Goal: Task Accomplishment & Management: Complete application form

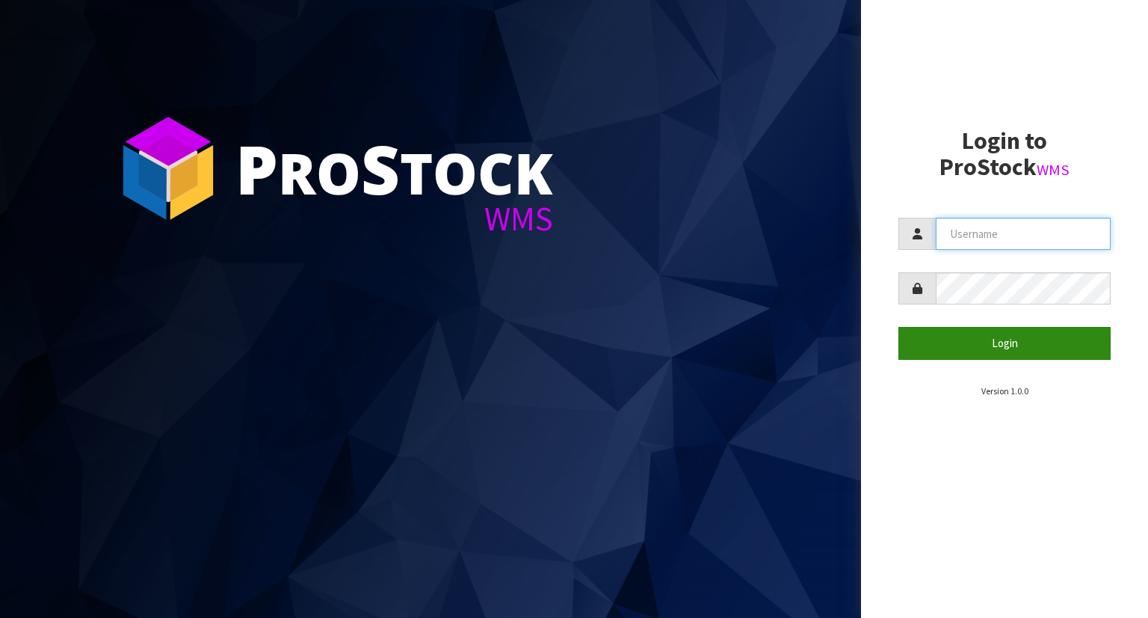
type input "YOURREFORMER"
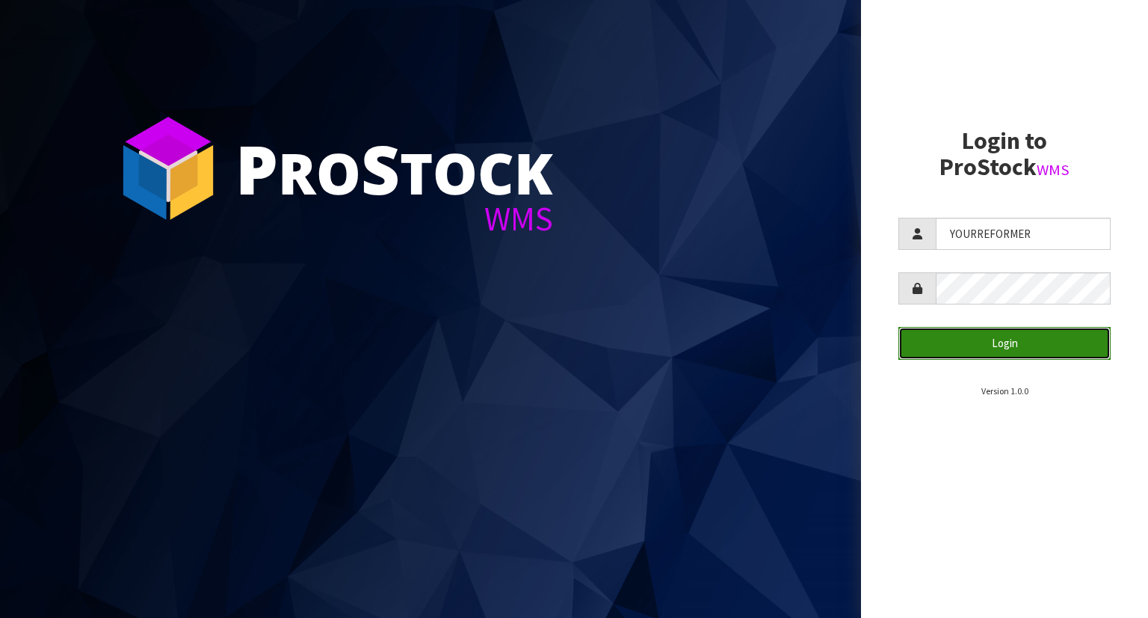
click at [962, 345] on button "Login" at bounding box center [1005, 343] width 212 height 32
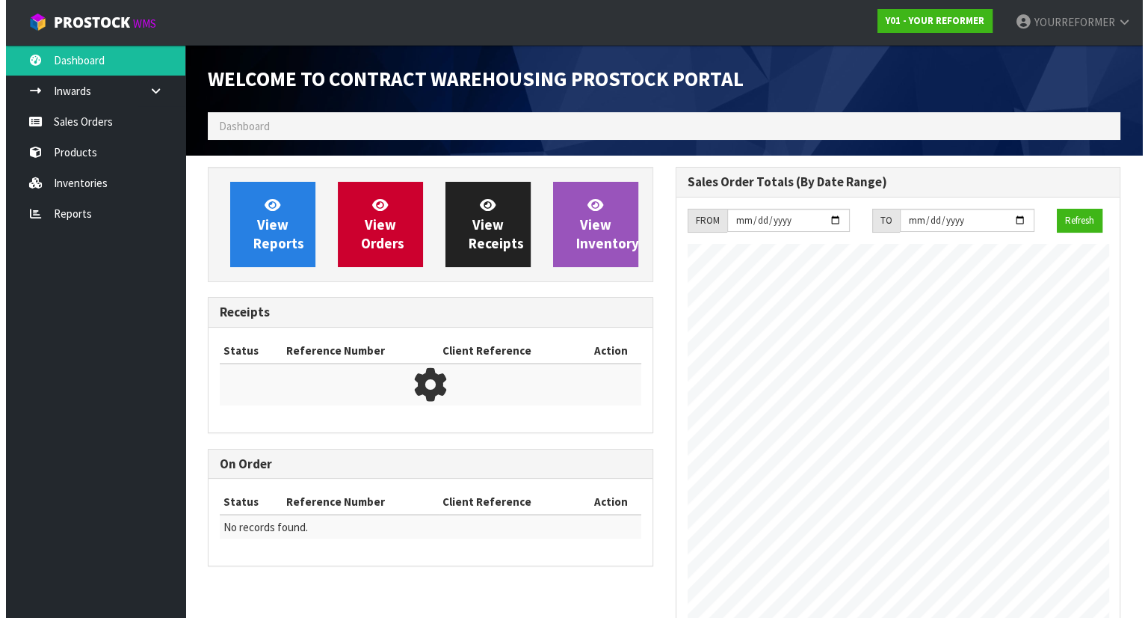
scroll to position [826, 467]
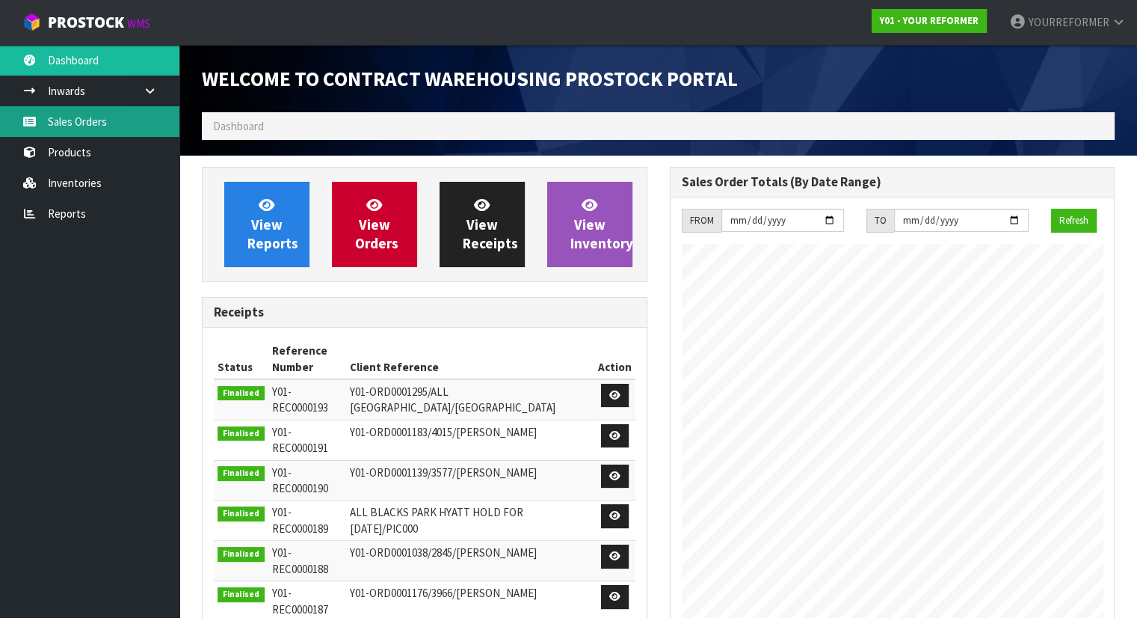
drag, startPoint x: 100, startPoint y: 123, endPoint x: 116, endPoint y: 129, distance: 16.5
click at [101, 123] on link "Sales Orders" at bounding box center [89, 121] width 179 height 31
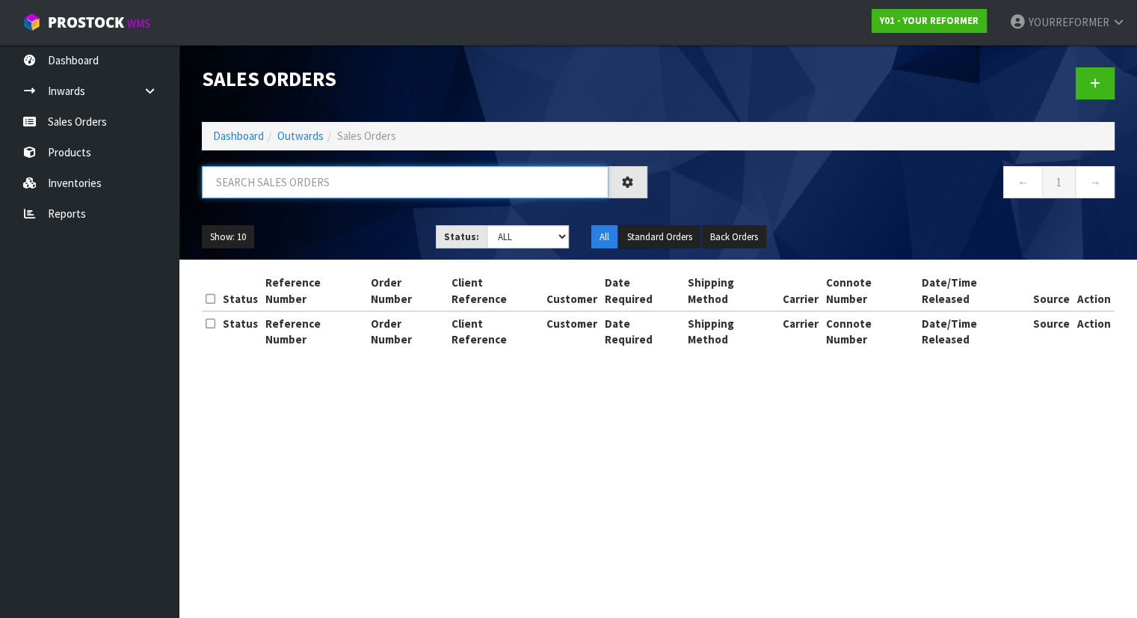
click at [294, 184] on input "text" at bounding box center [405, 182] width 407 height 32
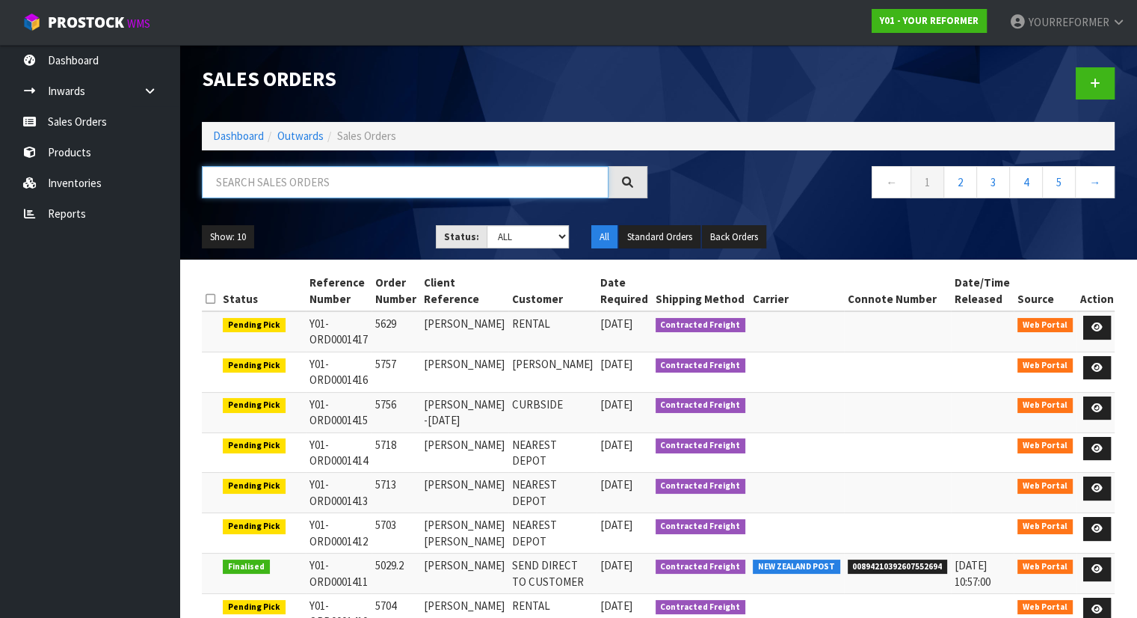
paste input "5703"
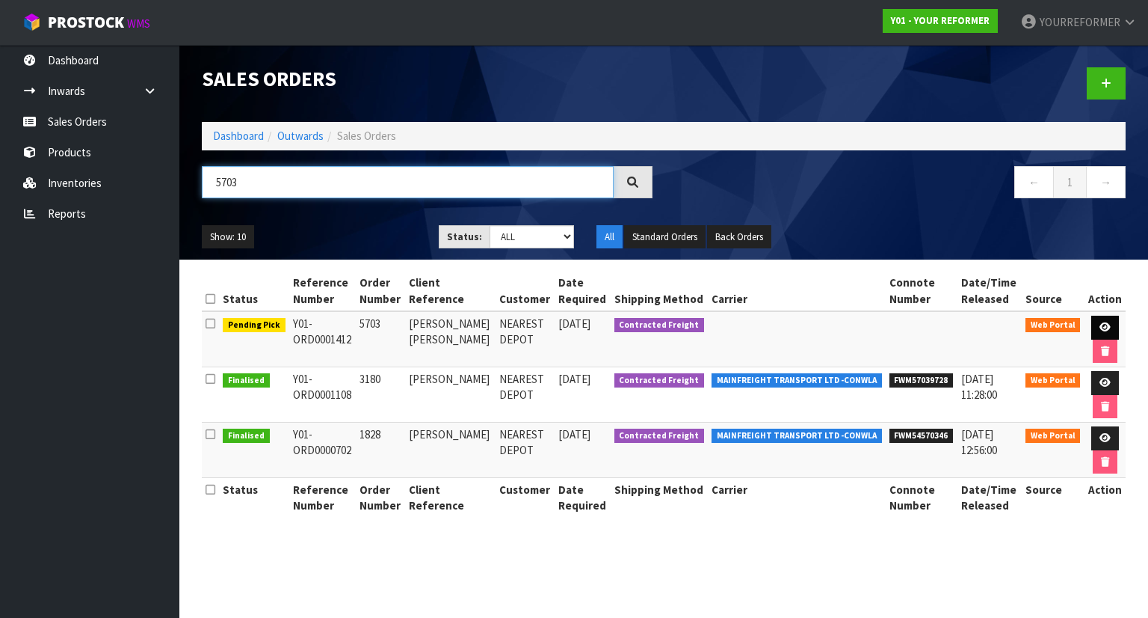
type input "5703"
click at [1097, 320] on link at bounding box center [1106, 327] width 28 height 24
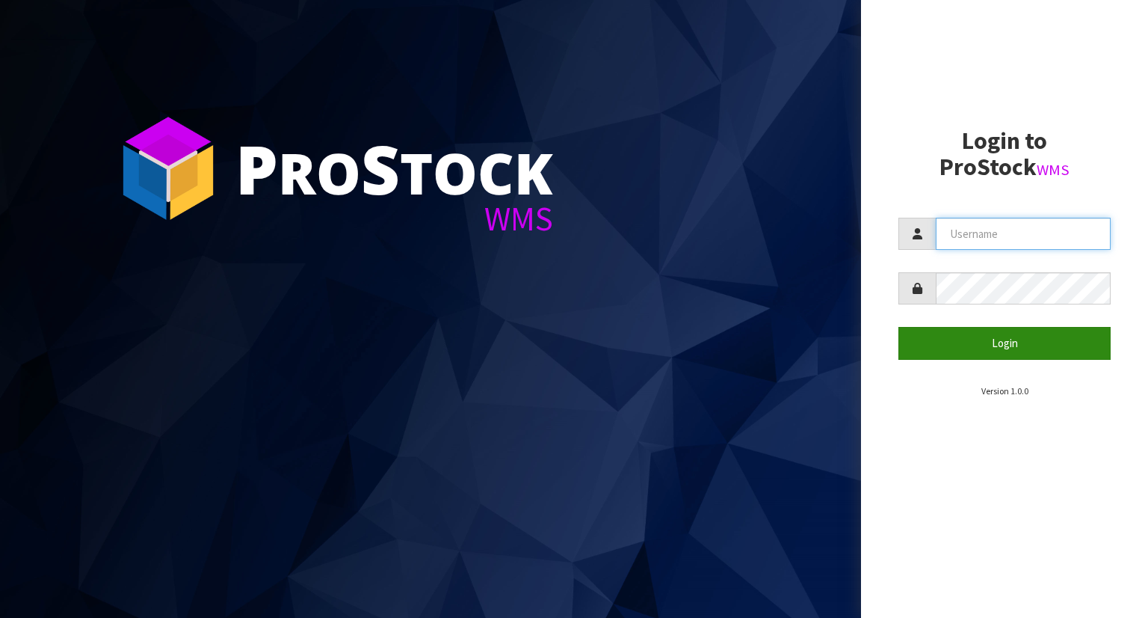
type input "YOURREFORMER"
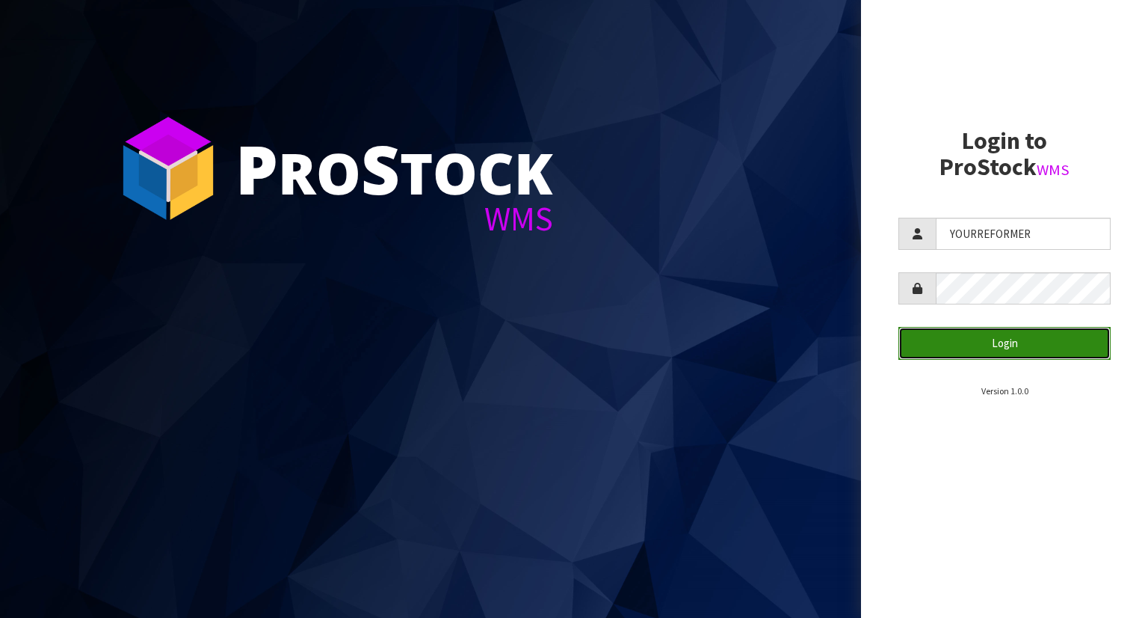
click at [1000, 345] on button "Login" at bounding box center [1005, 343] width 212 height 32
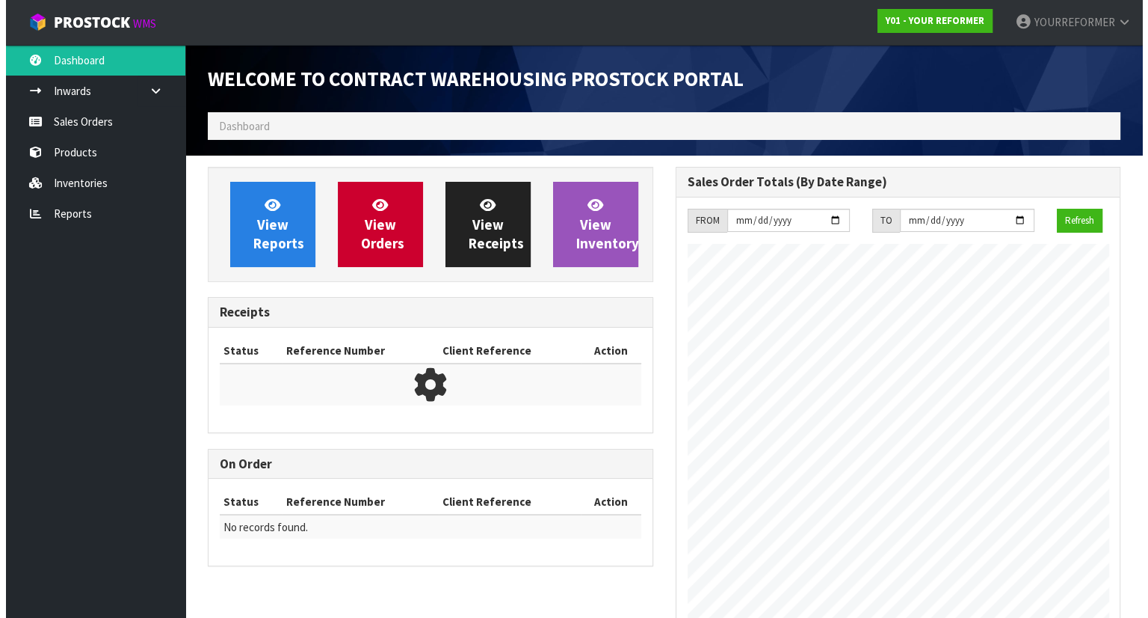
scroll to position [826, 467]
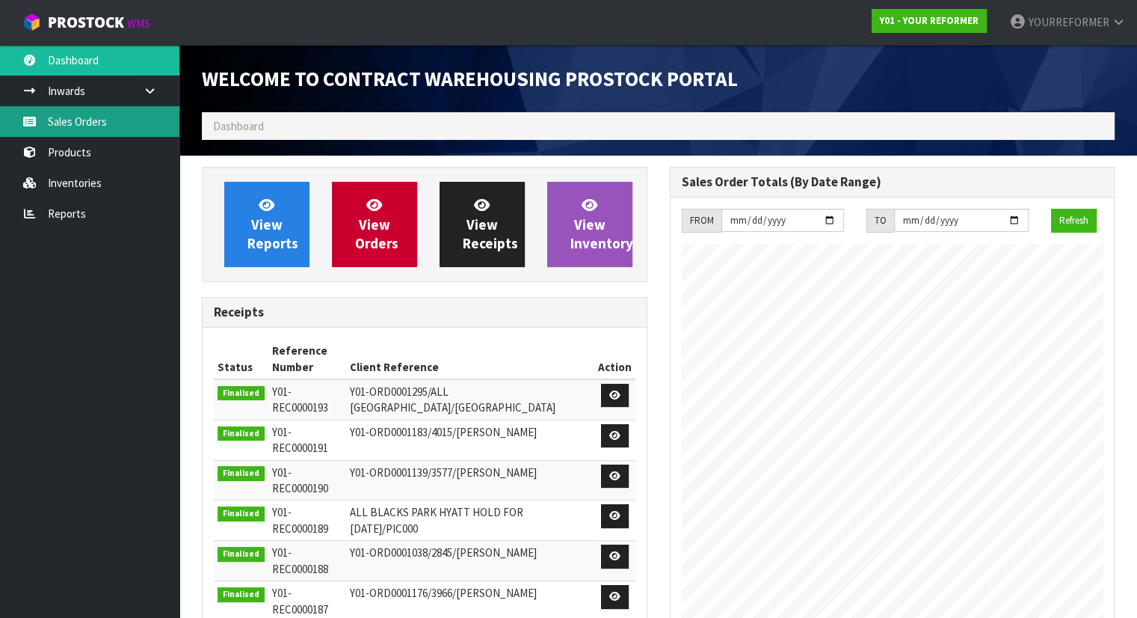
click at [78, 116] on link "Sales Orders" at bounding box center [89, 121] width 179 height 31
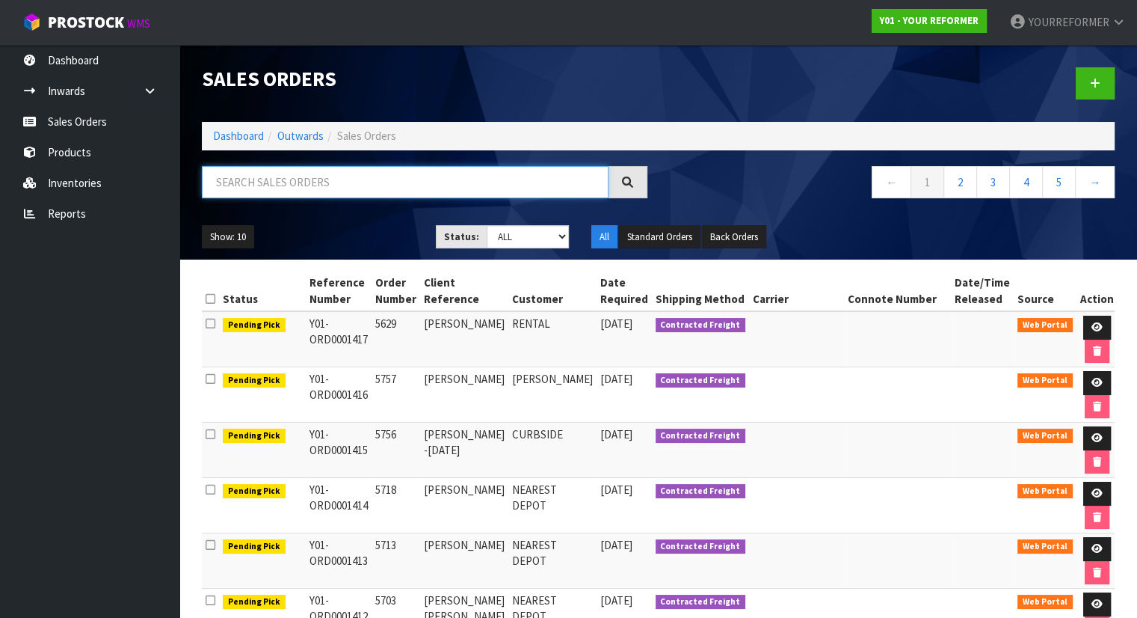
click at [280, 182] on input "text" at bounding box center [405, 182] width 407 height 32
paste input "5640"
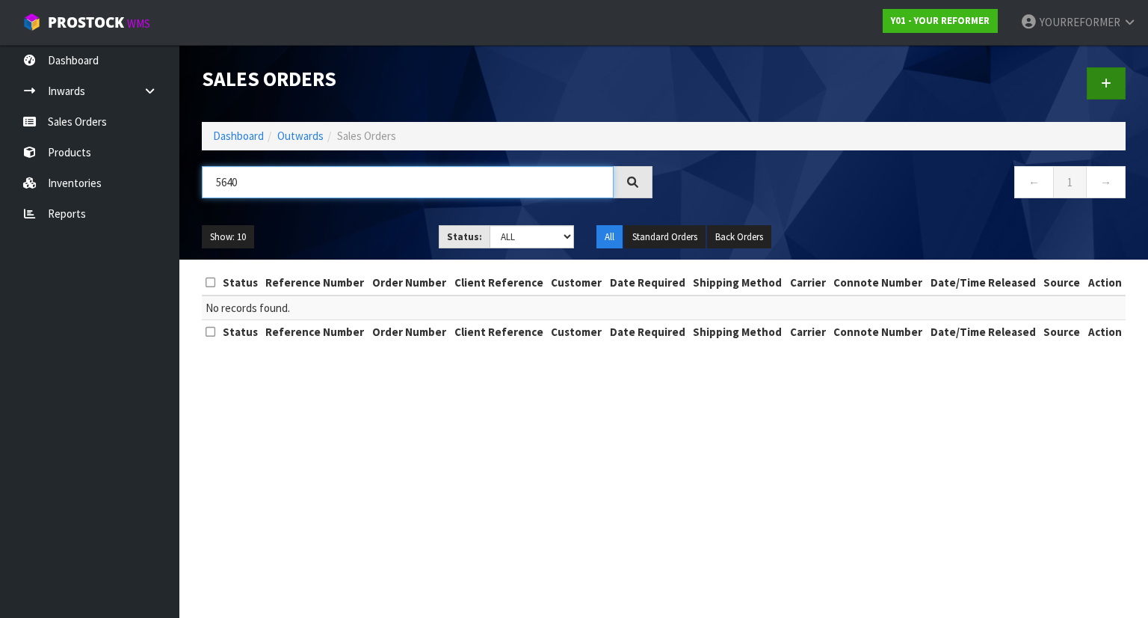
type input "5640"
click at [1106, 78] on icon at bounding box center [1106, 83] width 10 height 11
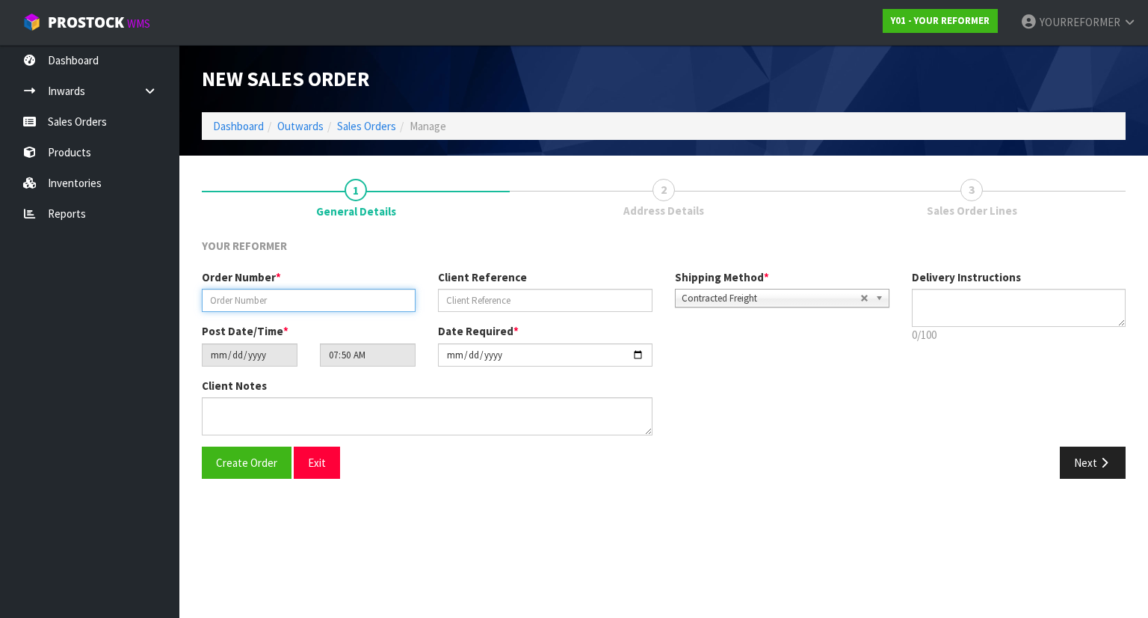
click at [287, 295] on input "text" at bounding box center [309, 300] width 214 height 23
paste input "5640"
type input "5640"
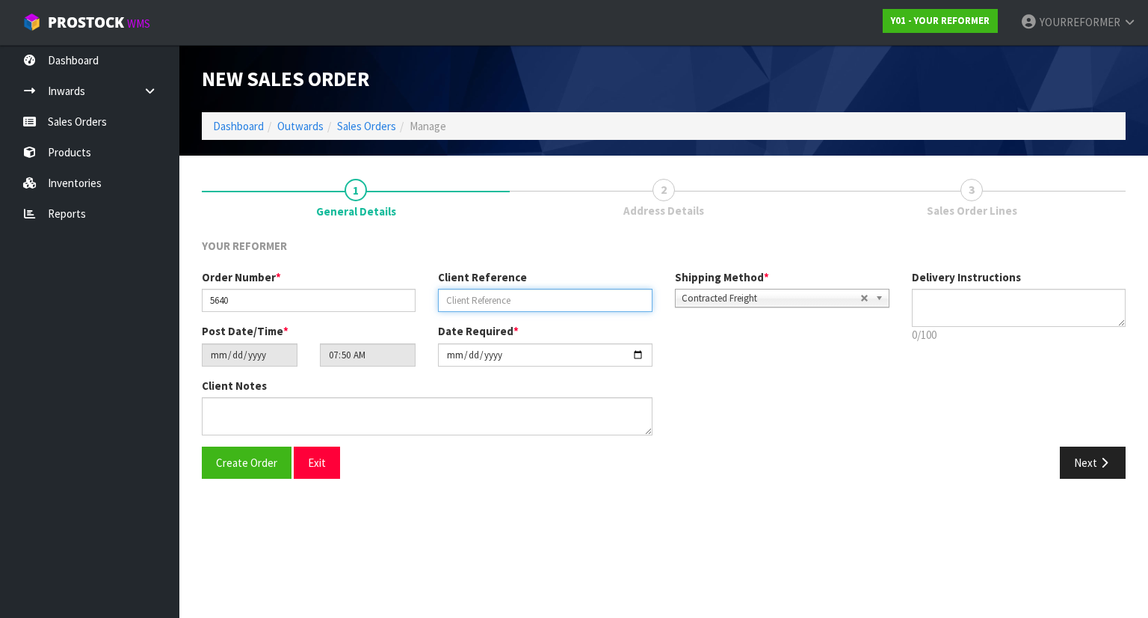
click at [498, 304] on input "text" at bounding box center [545, 300] width 214 height 23
paste input "[PERSON_NAME]"
type input "[PERSON_NAME]"
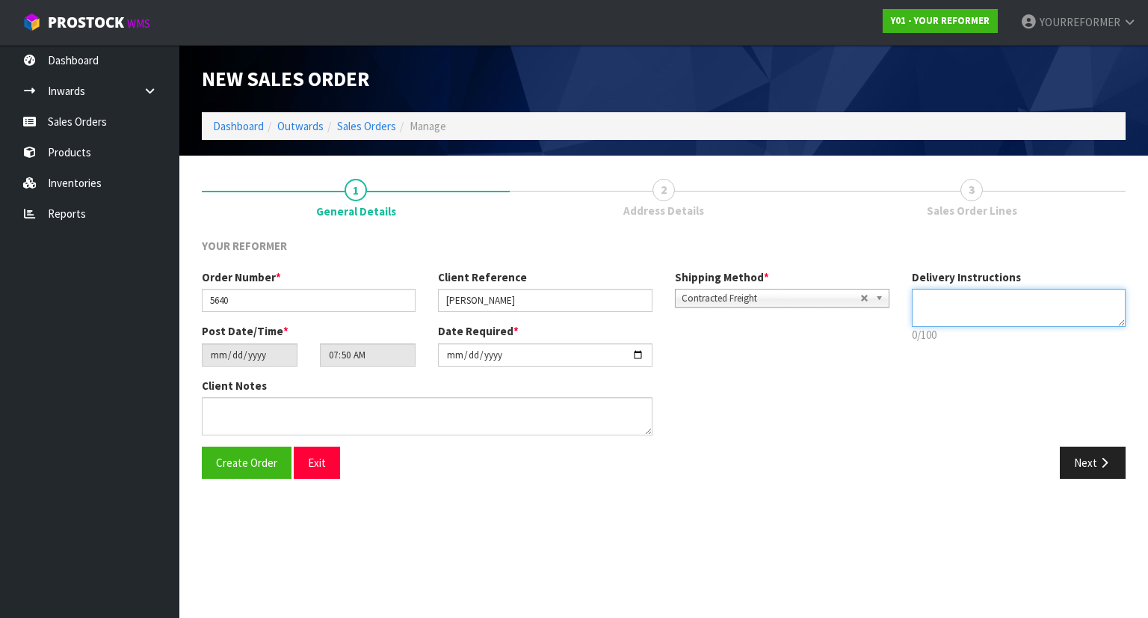
drag, startPoint x: 946, startPoint y: 317, endPoint x: 939, endPoint y: 301, distance: 17.4
click at [945, 315] on textarea at bounding box center [1019, 308] width 215 height 38
paste textarea "[PHONE_NUMBER]"
type textarea "RENTAL [PHONE_NUMBER]"
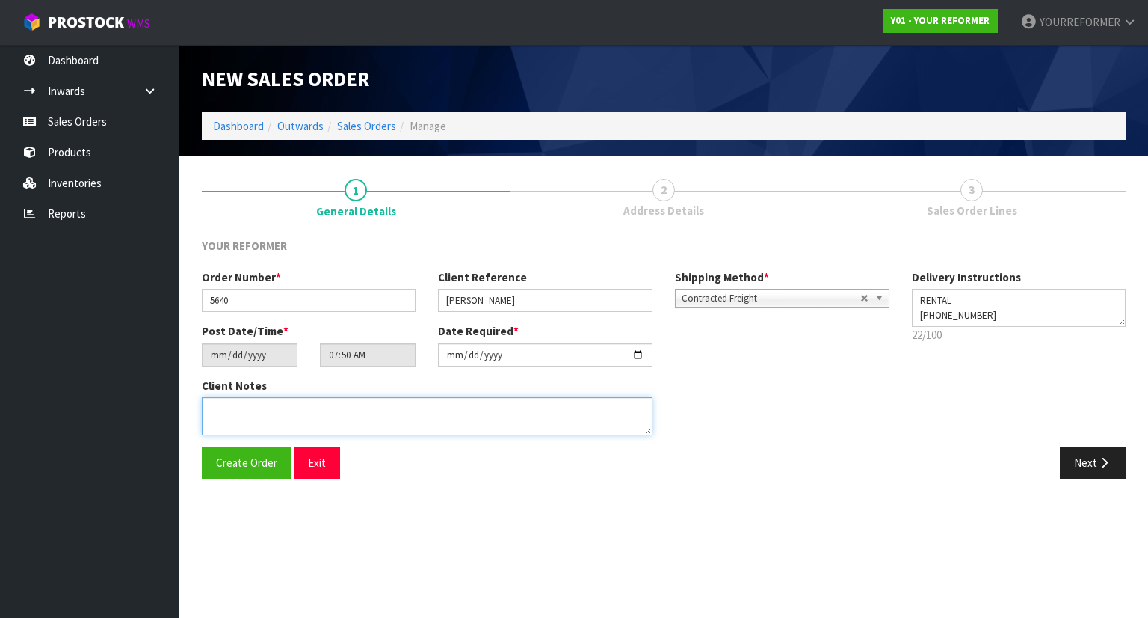
click at [462, 411] on textarea at bounding box center [427, 416] width 451 height 38
paste textarea "[PERSON_NAME] [STREET_ADDRESS] [PHONE_NUMBER]"
type textarea "[PERSON_NAME] [STREET_ADDRESS] [PHONE_NUMBER]"
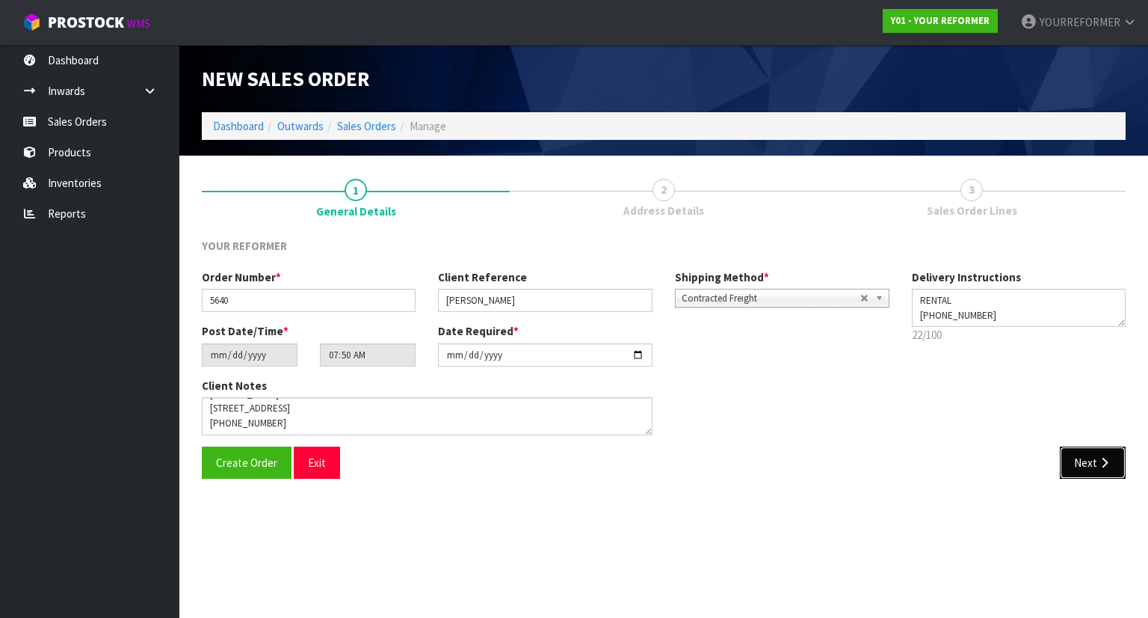
click at [1086, 460] on button "Next" at bounding box center [1093, 462] width 66 height 32
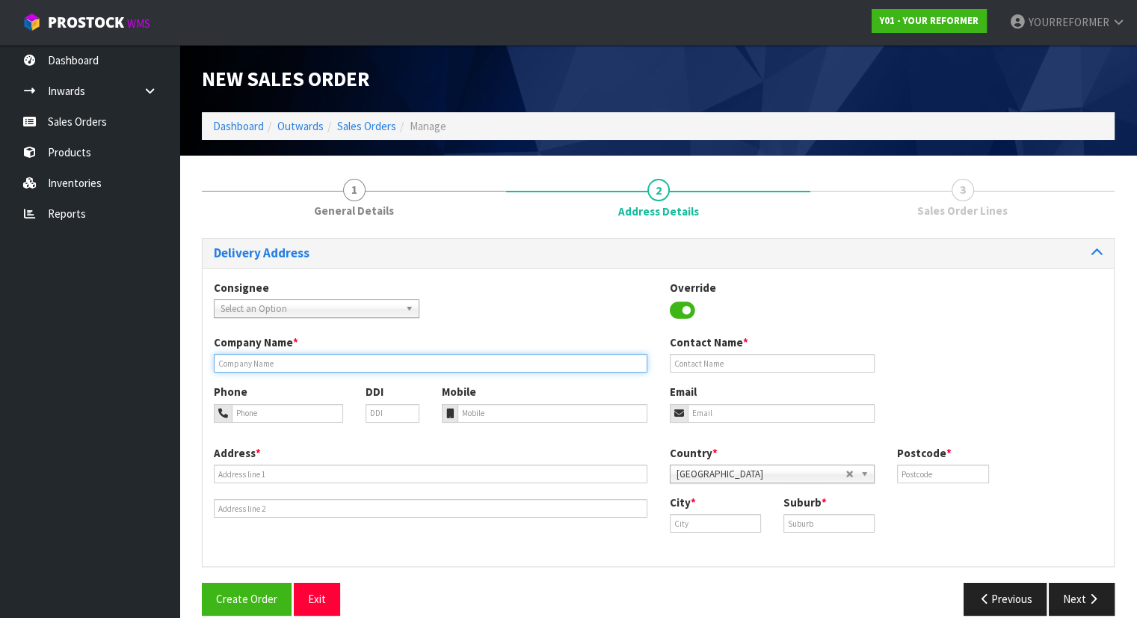
click at [284, 360] on input "text" at bounding box center [431, 363] width 434 height 19
type input "RENTAL"
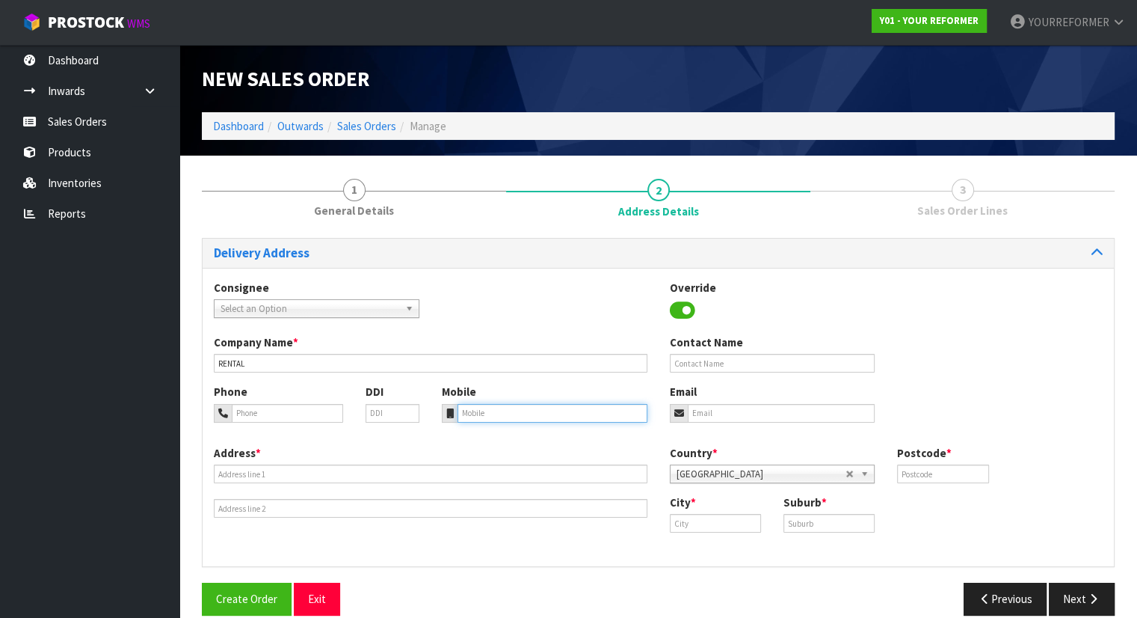
click at [479, 413] on input "tel" at bounding box center [553, 413] width 190 height 19
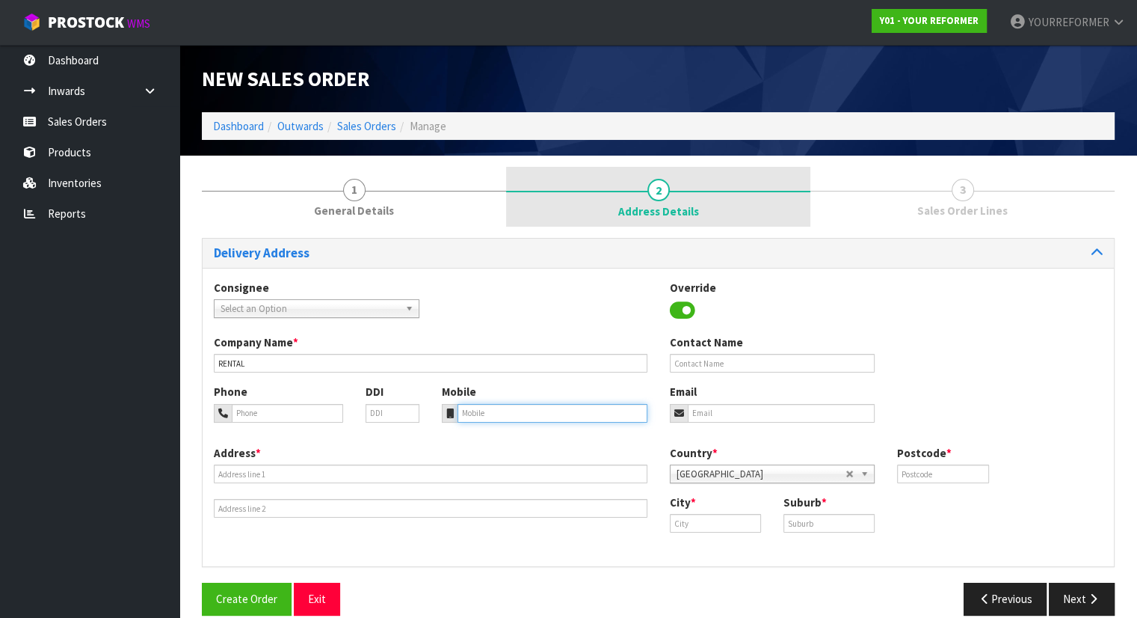
paste input "[PHONE_NUMBER]"
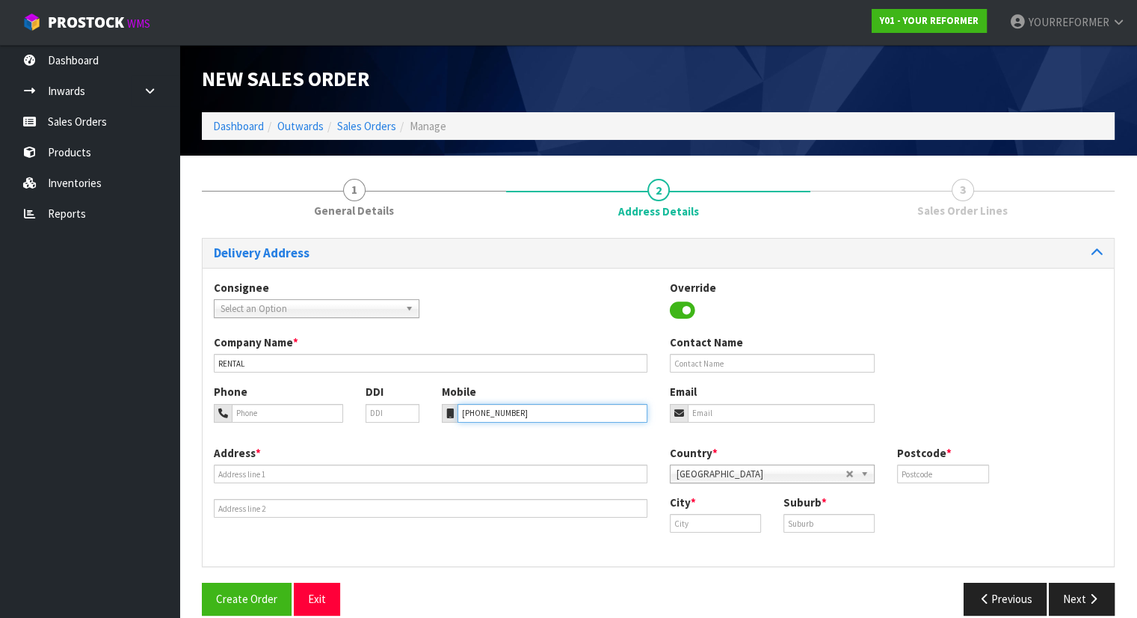
type input "[PHONE_NUMBER]"
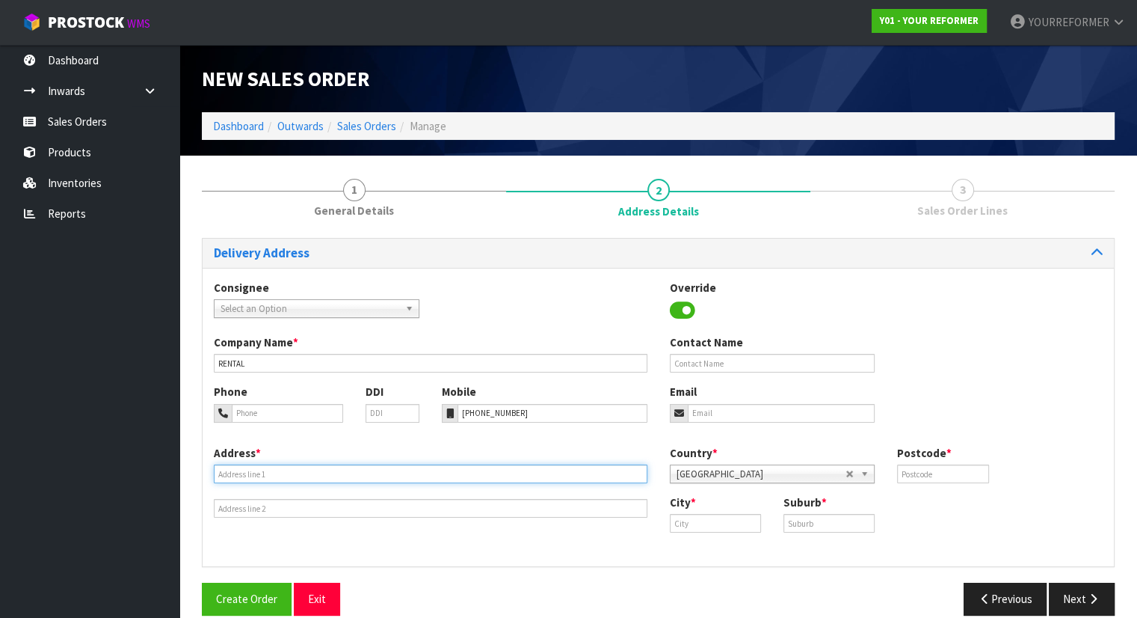
click at [315, 470] on input "text" at bounding box center [431, 473] width 434 height 19
paste input "[STREET_ADDRESS]"
type input "[STREET_ADDRESS]"
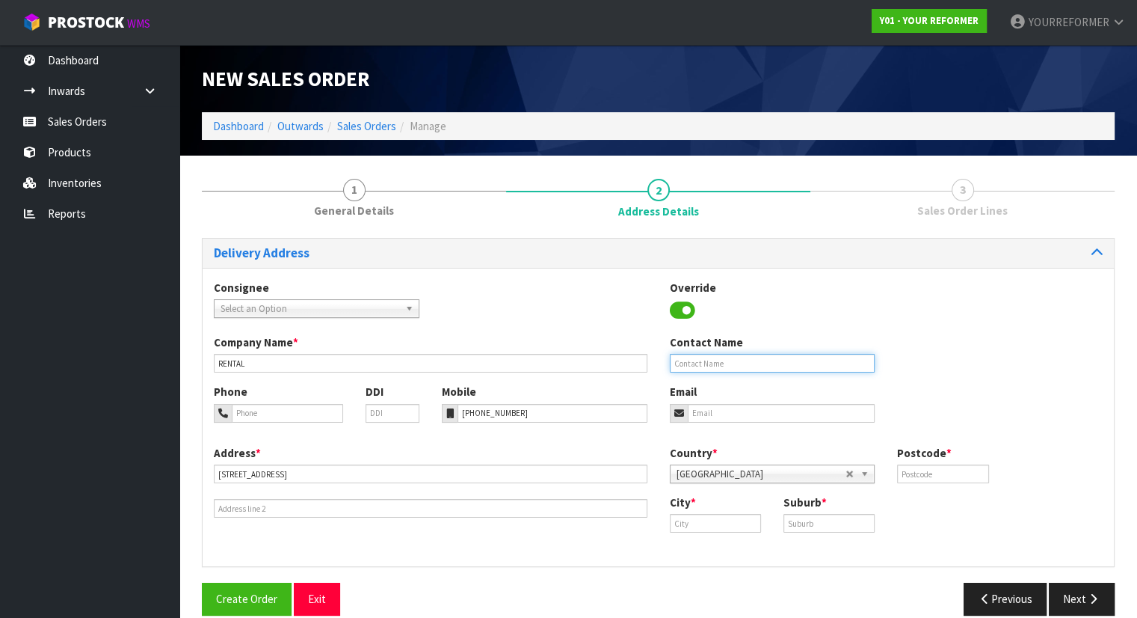
click at [739, 372] on input "text" at bounding box center [773, 363] width 206 height 19
paste input "[PERSON_NAME]"
type input "[PERSON_NAME]"
drag, startPoint x: 712, startPoint y: 412, endPoint x: 703, endPoint y: 431, distance: 21.1
click at [713, 413] on input "email" at bounding box center [782, 413] width 188 height 19
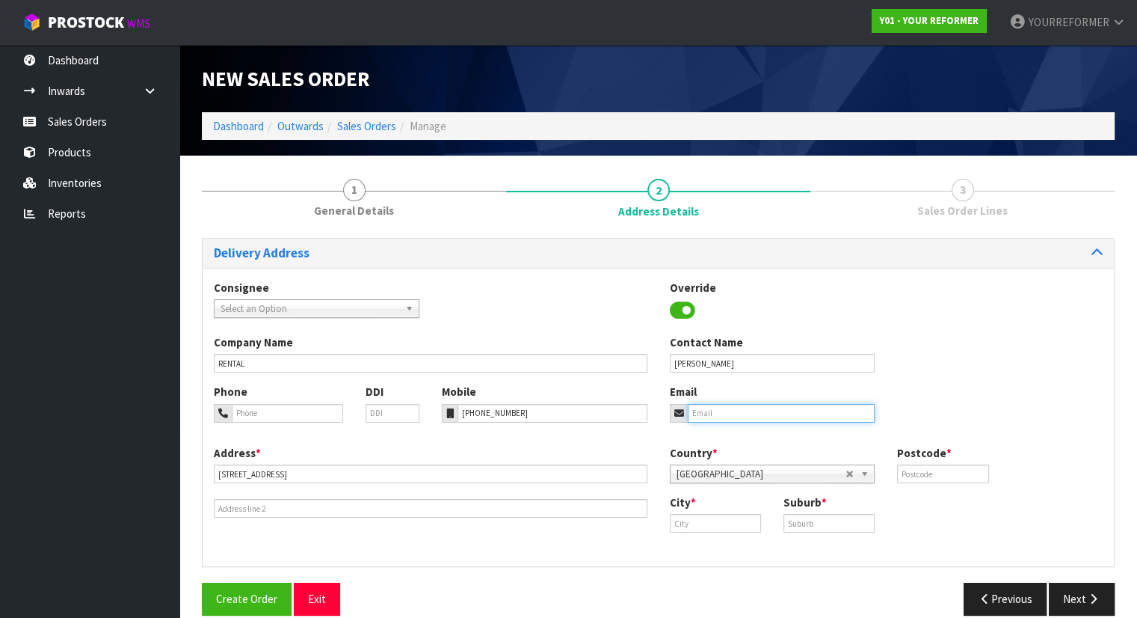
paste input "[PERSON_NAME][EMAIL_ADDRESS][PERSON_NAME][DOMAIN_NAME]"
type input "[PERSON_NAME][EMAIL_ADDRESS][PERSON_NAME][DOMAIN_NAME]"
click at [917, 470] on input "text" at bounding box center [942, 473] width 91 height 19
paste input "0602"
type input "0602"
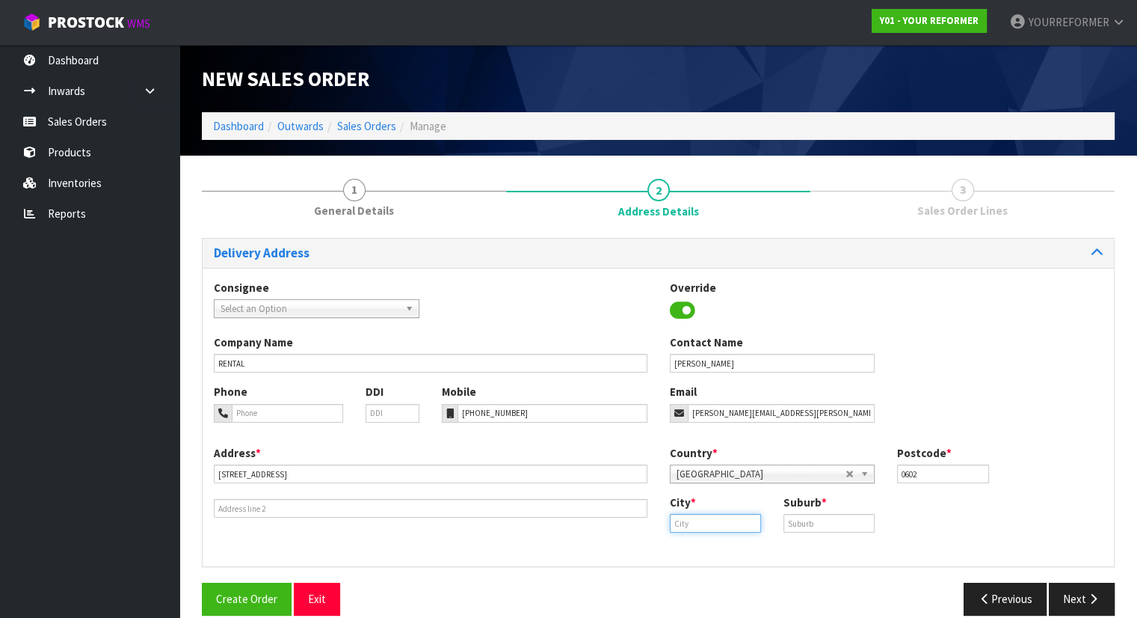
click at [745, 525] on input "text" at bounding box center [715, 523] width 91 height 19
click at [727, 547] on link "Auc kland" at bounding box center [729, 548] width 118 height 20
type input "[GEOGRAPHIC_DATA]"
click at [670, 527] on input "[GEOGRAPHIC_DATA]" at bounding box center [715, 523] width 91 height 19
drag, startPoint x: 837, startPoint y: 524, endPoint x: 905, endPoint y: 534, distance: 69.5
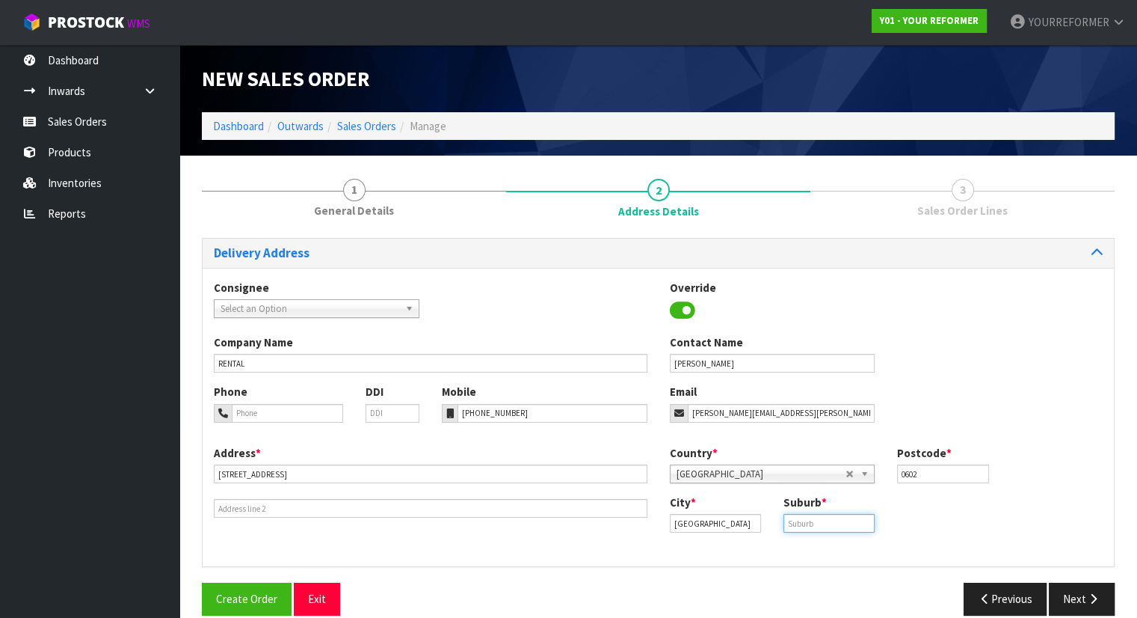
click at [837, 524] on input "text" at bounding box center [829, 523] width 91 height 19
paste input "[GEOGRAPHIC_DATA]"
type input "[GEOGRAPHIC_DATA]"
click at [1074, 597] on button "Next" at bounding box center [1082, 598] width 66 height 32
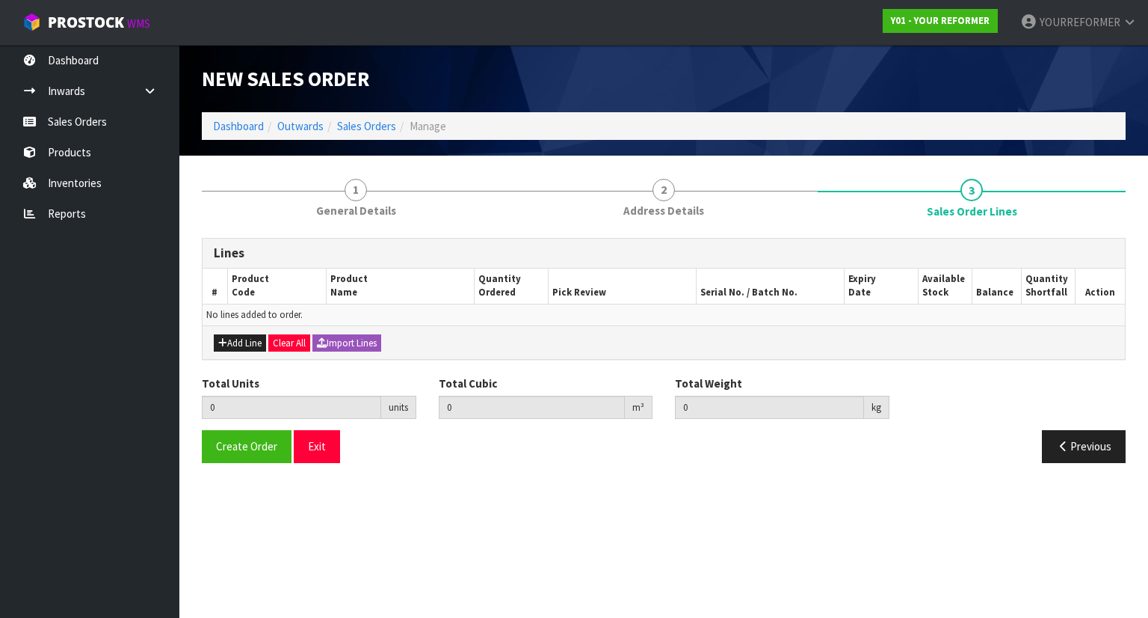
click at [253, 350] on div "Add Line Clear All Import Lines" at bounding box center [664, 342] width 923 height 34
click at [250, 345] on button "Add Line" at bounding box center [240, 343] width 52 height 18
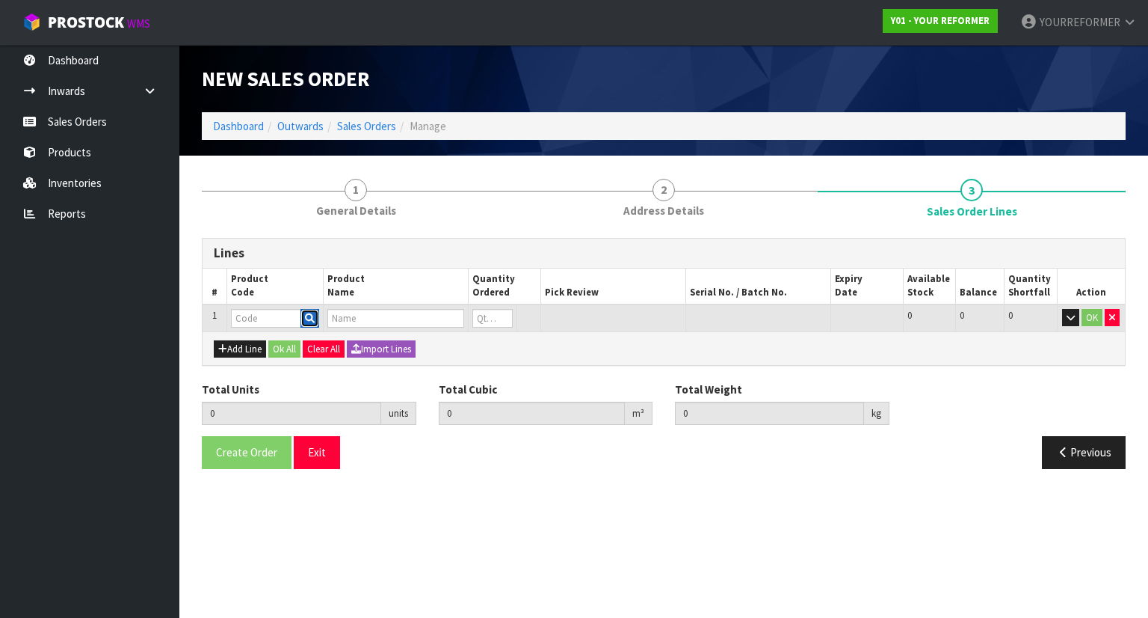
click at [314, 315] on icon "button" at bounding box center [310, 318] width 10 height 10
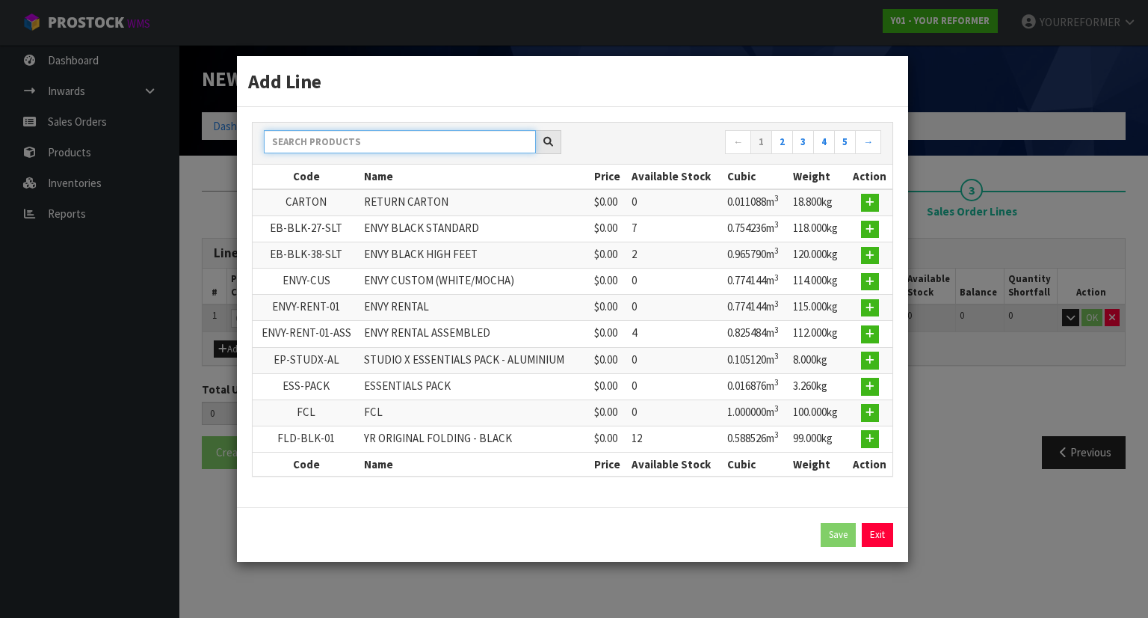
click at [339, 145] on input "text" at bounding box center [400, 141] width 272 height 23
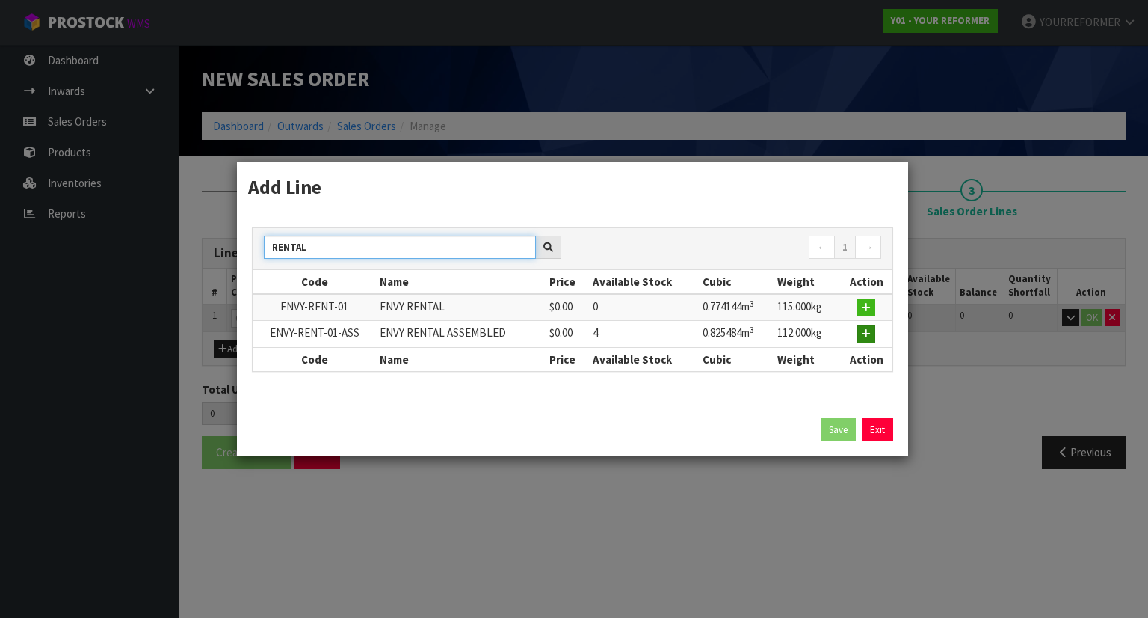
type input "RENTAL"
click at [871, 333] on icon "button" at bounding box center [866, 334] width 9 height 10
type input "0.000000"
type input "0.000"
type input "ENVY-RENT-01-ASS"
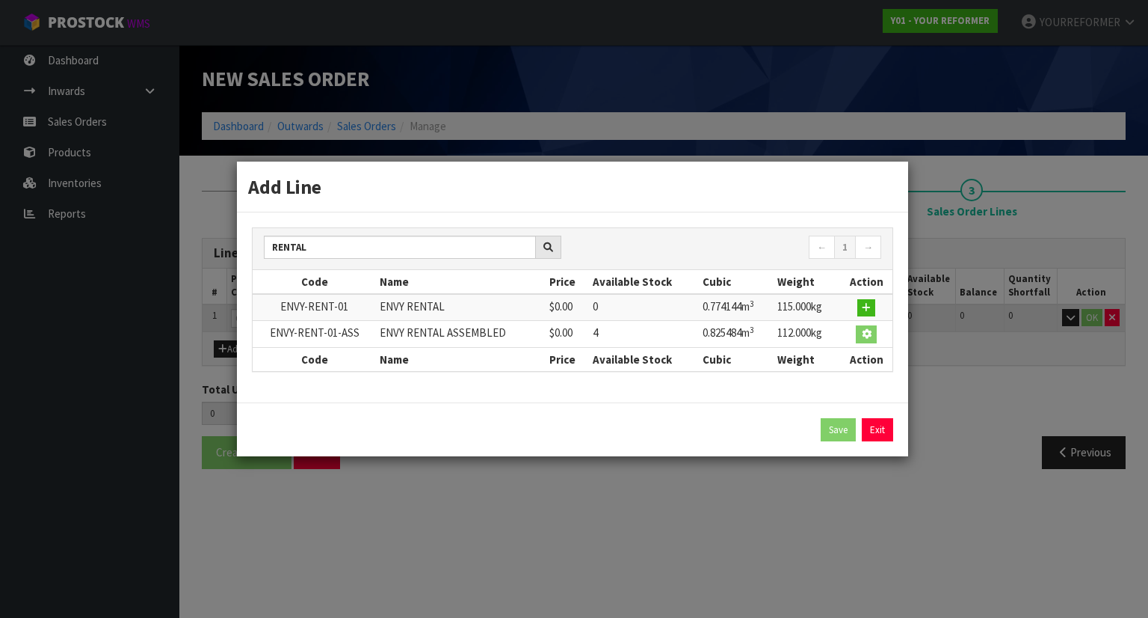
type input "ENVY RENTAL ASSEMBLED"
type input "0"
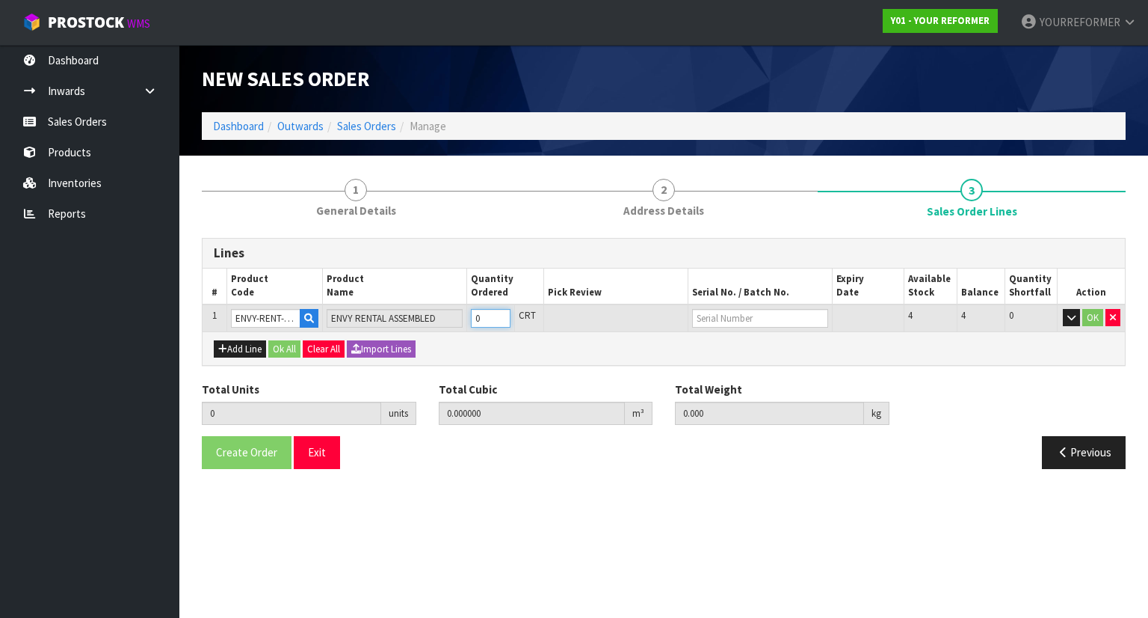
type input "1"
type input "0.825484"
type input "112"
type input "1"
click at [506, 312] on input "1" at bounding box center [491, 318] width 40 height 19
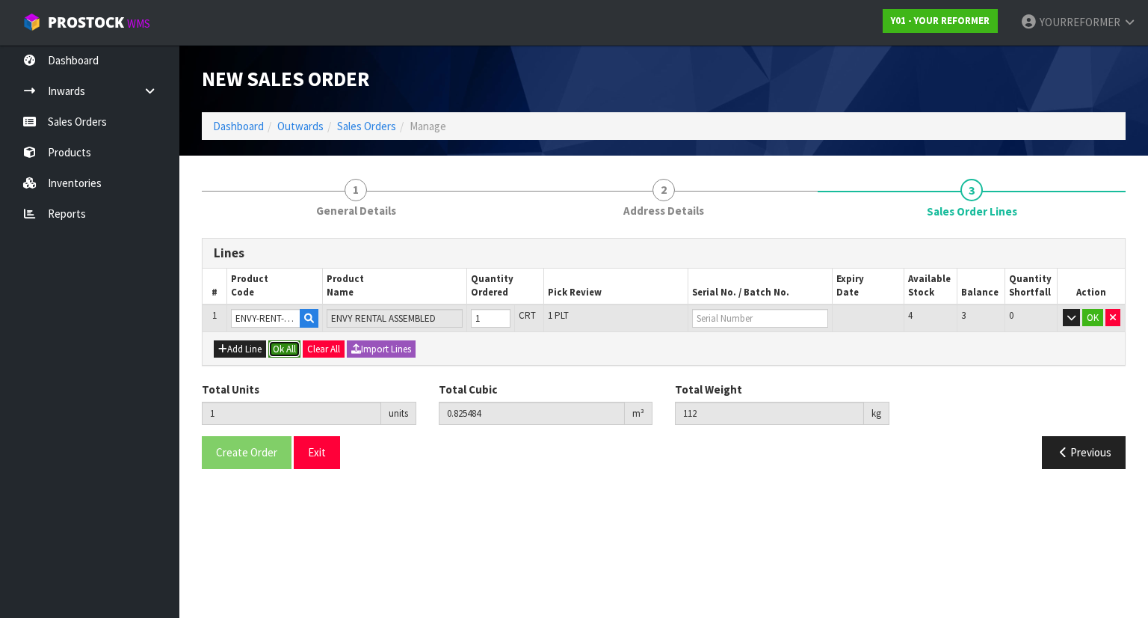
click at [292, 349] on button "Ok All" at bounding box center [284, 349] width 32 height 18
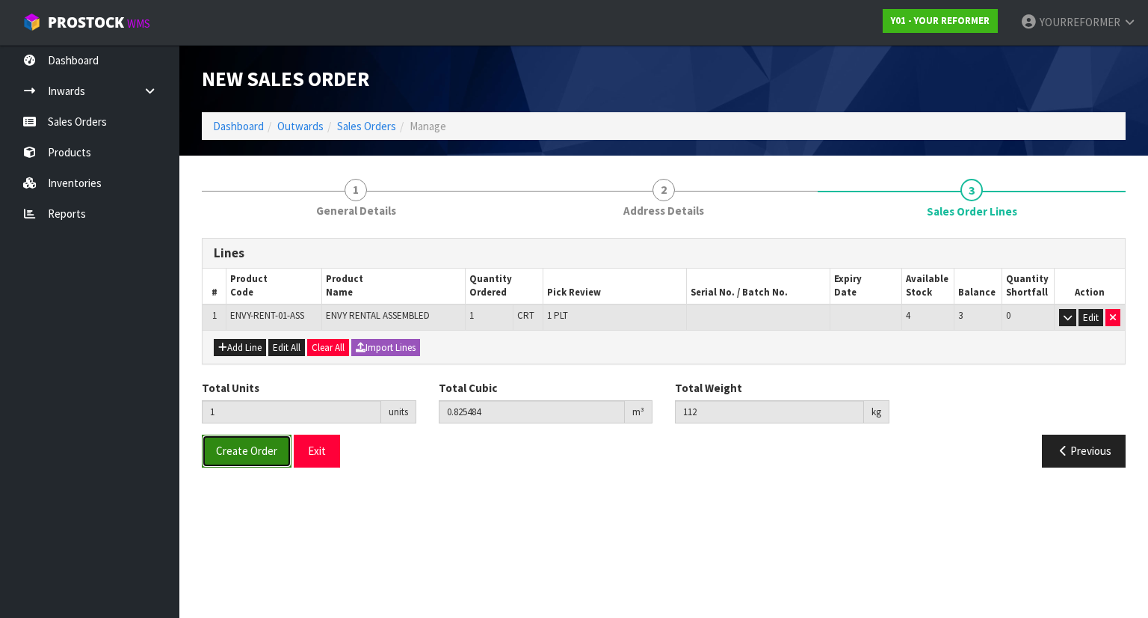
click at [265, 452] on span "Create Order" at bounding box center [246, 450] width 61 height 14
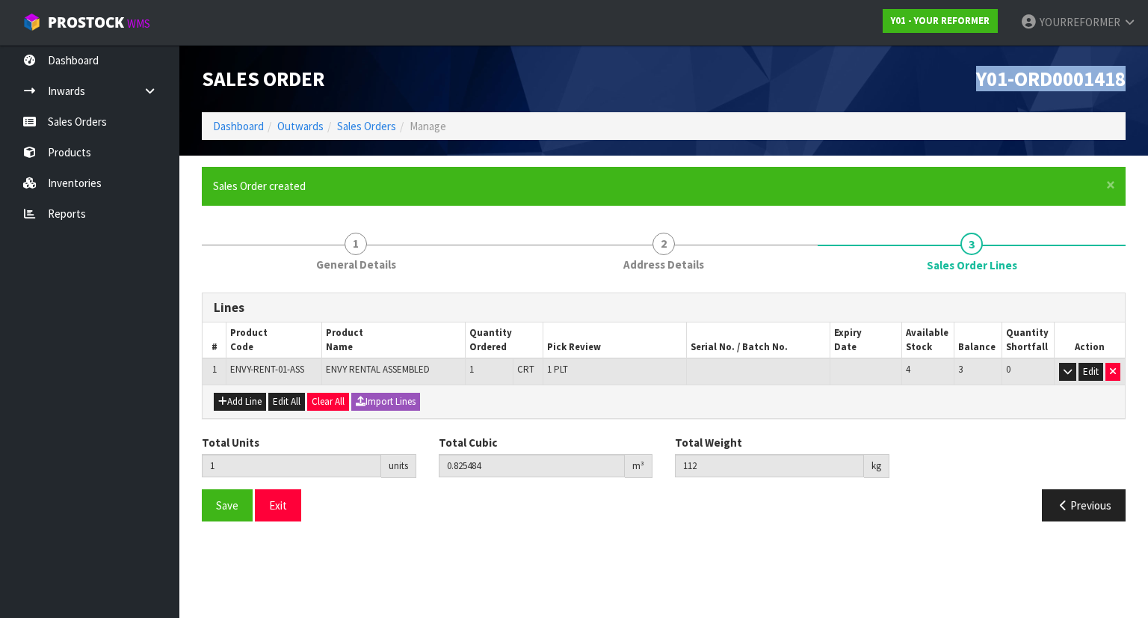
drag, startPoint x: 1142, startPoint y: 80, endPoint x: 947, endPoint y: 83, distance: 195.2
click at [947, 83] on header "Sales Order Y01-ORD0001418 Dashboard Outwards Sales Orders Manage" at bounding box center [663, 100] width 969 height 111
copy span "Y01-ORD0001418"
